Goal: Task Accomplishment & Management: Complete application form

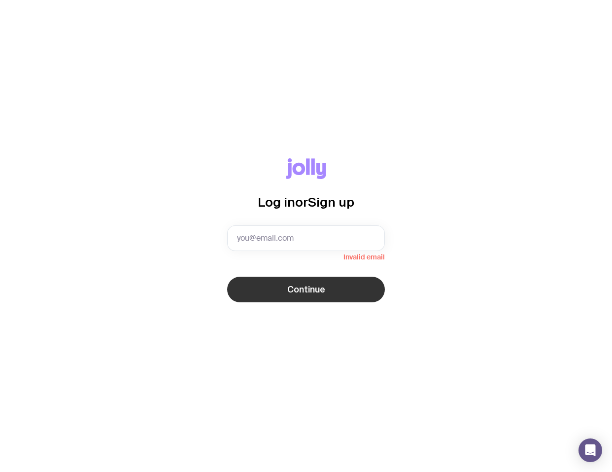
drag, startPoint x: 281, startPoint y: 284, endPoint x: 284, endPoint y: 264, distance: 20.9
click at [281, 284] on button "Continue" at bounding box center [306, 290] width 158 height 26
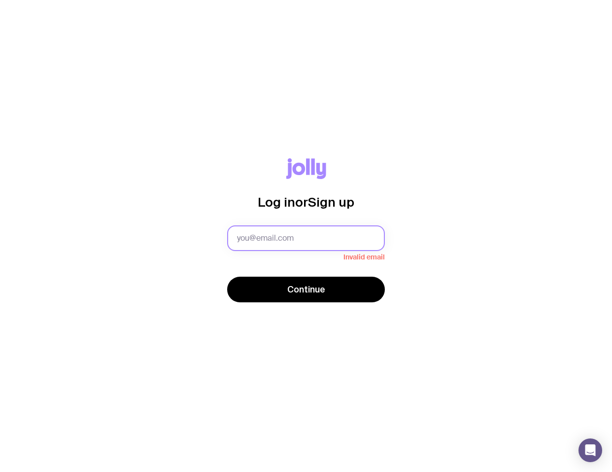
click at [283, 237] on input "text" at bounding box center [306, 238] width 158 height 26
type input "katherine@kwasi.com"
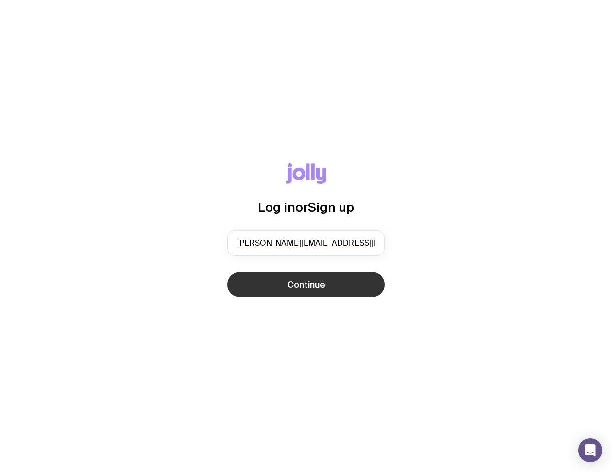
click at [285, 286] on button "Continue" at bounding box center [306, 285] width 158 height 26
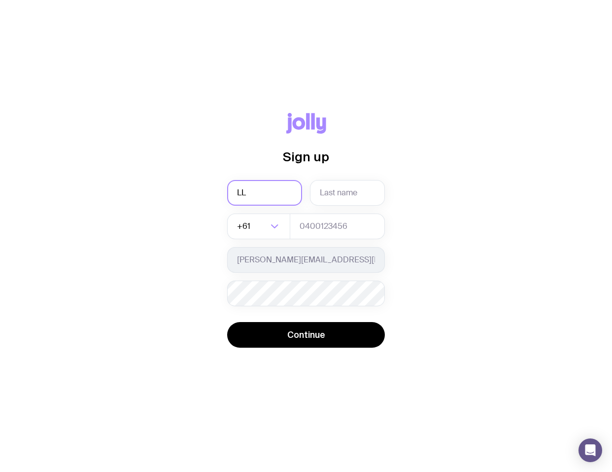
type input "L"
type input "Katherine"
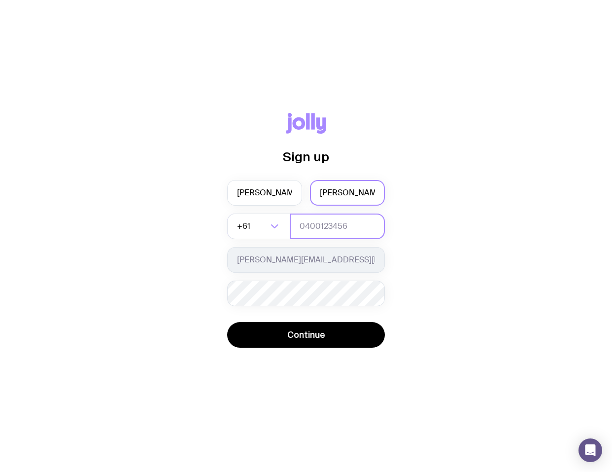
type input "Ruth"
click at [319, 226] on input "tel" at bounding box center [337, 226] width 95 height 26
type input "0436102714"
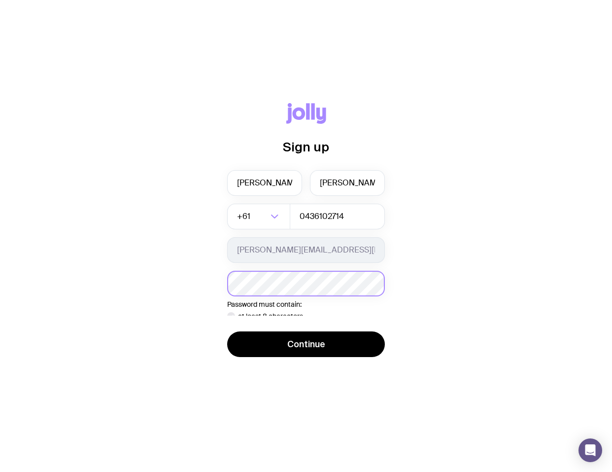
click at [314, 296] on div "Password must contain: at least 8 characters an uppercase letter a lowercase le…" at bounding box center [306, 293] width 158 height 45
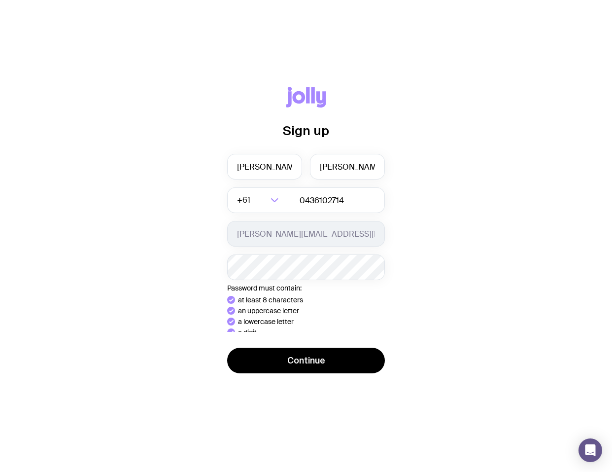
click at [519, 335] on div "Sign up Katherine Ruth +61 Loading... 0436102714 katherine@kwasi.com Password m…" at bounding box center [306, 236] width 565 height 298
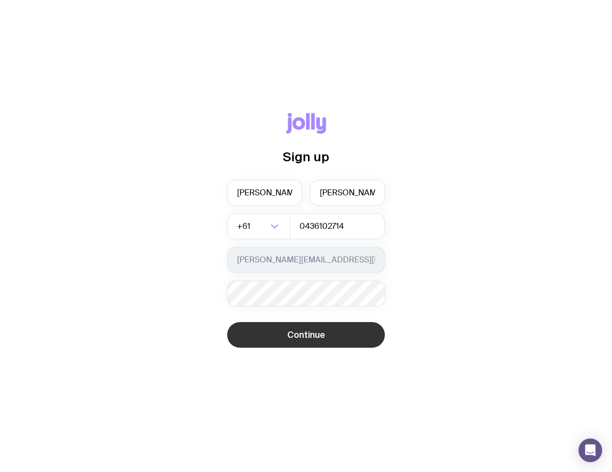
click at [290, 335] on span "Continue" at bounding box center [306, 335] width 38 height 12
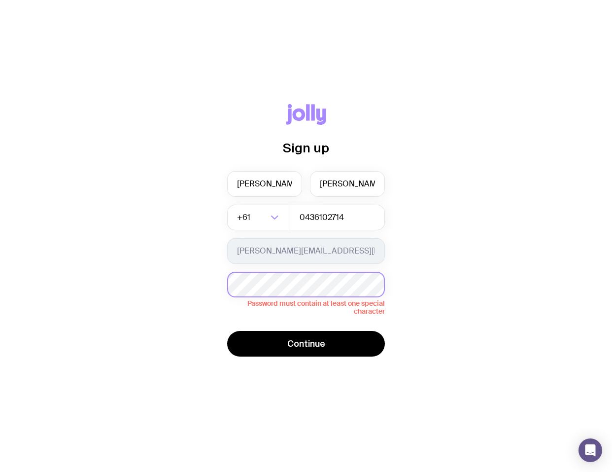
click at [325, 287] on div "Password must contain at least one special character" at bounding box center [306, 293] width 158 height 43
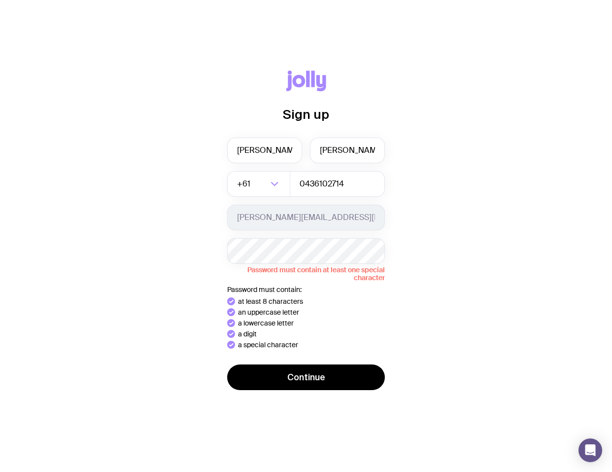
click at [332, 387] on div "Sign up Katherine Ruth +61 Loading... 0436102714 katherine@kwasi.com Password m…" at bounding box center [306, 236] width 612 height 472
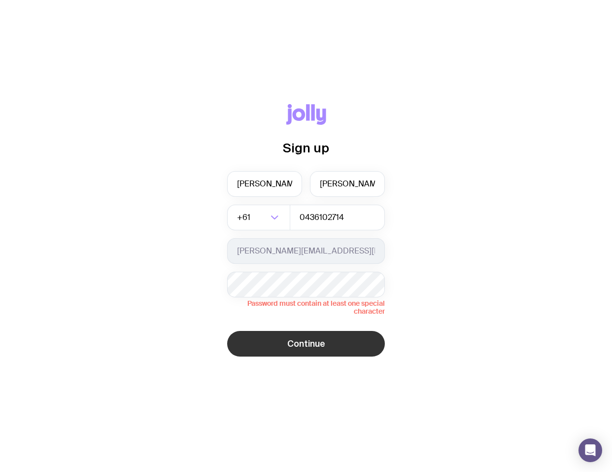
click at [308, 354] on button "Continue" at bounding box center [306, 344] width 158 height 26
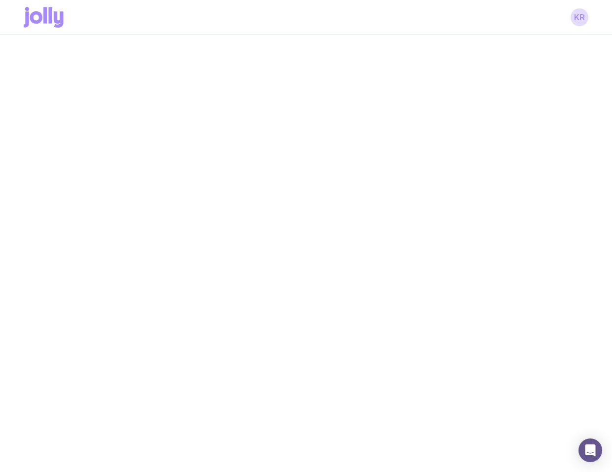
scroll to position [0, 0]
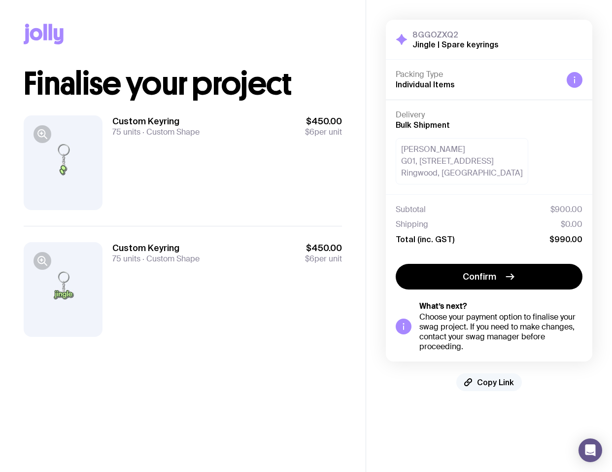
click at [485, 384] on span "Copy Link" at bounding box center [495, 382] width 37 height 10
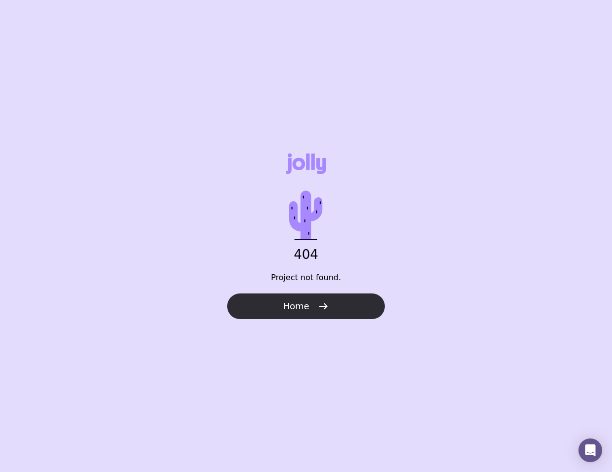
click at [310, 308] on button "Home" at bounding box center [306, 306] width 158 height 26
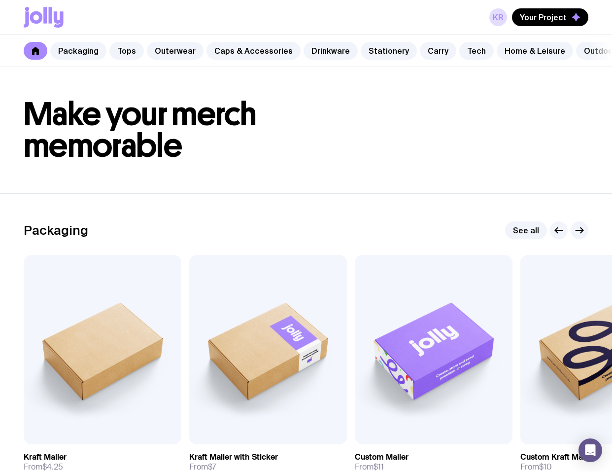
scroll to position [2, 0]
